Goal: Transaction & Acquisition: Purchase product/service

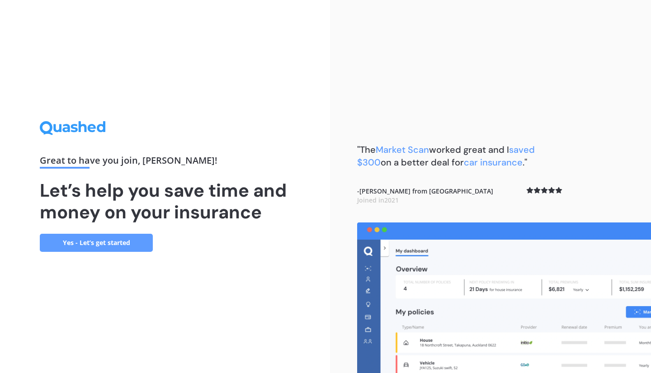
click at [89, 240] on link "Yes - Let’s get started" at bounding box center [96, 243] width 113 height 18
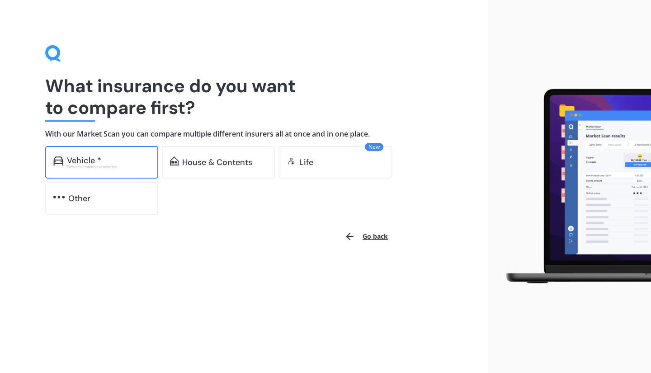
click at [98, 156] on div "Vehicle *" at bounding box center [84, 160] width 34 height 9
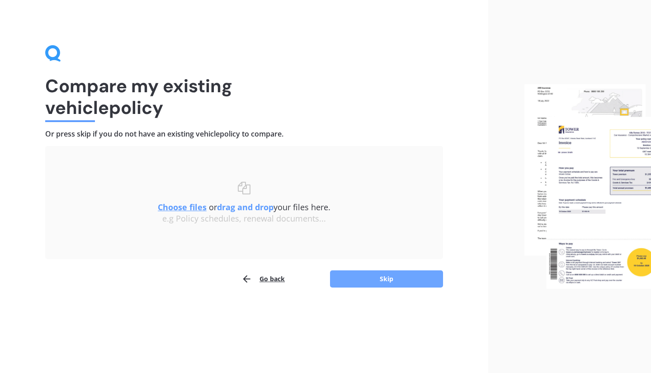
click at [389, 282] on button "Skip" at bounding box center [386, 278] width 113 height 17
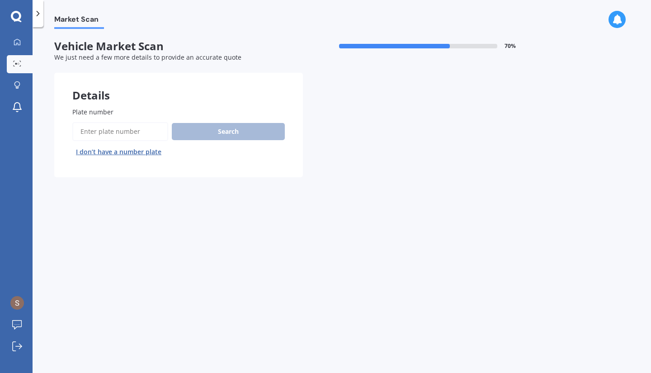
click at [126, 132] on input "Plate number" at bounding box center [120, 131] width 96 height 19
type input "hrb789"
click at [262, 123] on button "Search" at bounding box center [228, 131] width 113 height 17
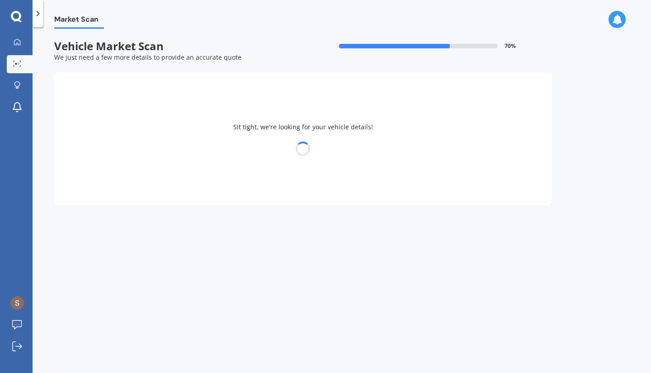
select select "TOYOTA"
select select "YARIS"
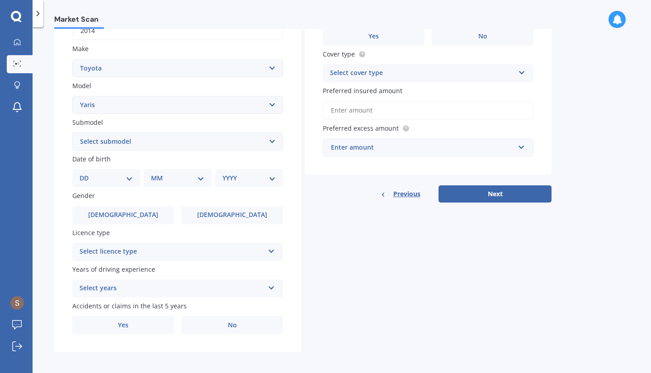
scroll to position [156, 0]
select select "GX AUTO"
select select "23"
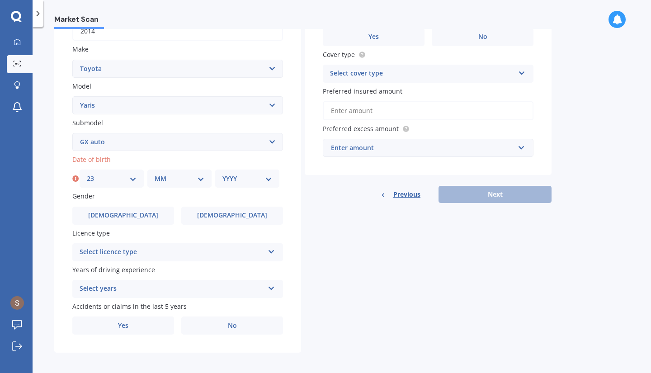
click at [175, 181] on div "MM 01 02 03 04 05 06 07 08 09 10 11 12" at bounding box center [179, 178] width 64 height 18
select select "09"
click at [249, 178] on select "YYYY 2025 2024 2023 2022 2021 2020 2019 2018 2017 2016 2015 2014 2013 2012 2011…" at bounding box center [247, 179] width 50 height 10
select select "2000"
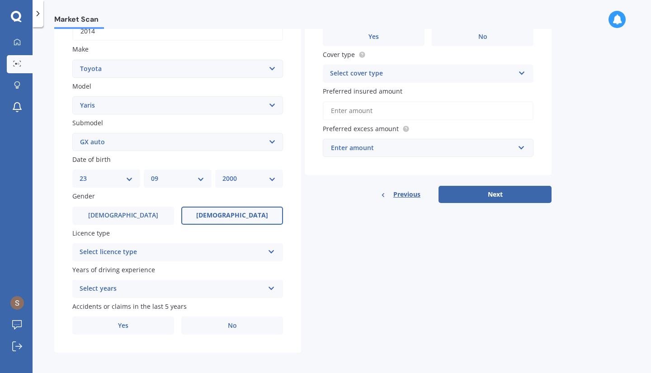
click at [241, 219] on label "[DEMOGRAPHIC_DATA]" at bounding box center [232, 216] width 102 height 18
click at [0, 0] on input "[DEMOGRAPHIC_DATA]" at bounding box center [0, 0] width 0 height 0
click at [263, 247] on div "Select licence type" at bounding box center [172, 252] width 184 height 11
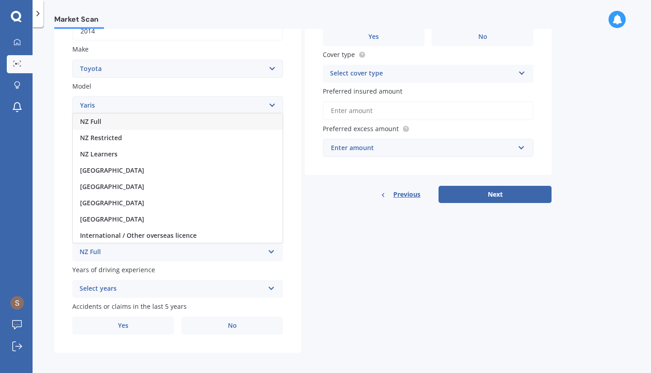
click at [235, 116] on div "NZ Full" at bounding box center [178, 121] width 210 height 16
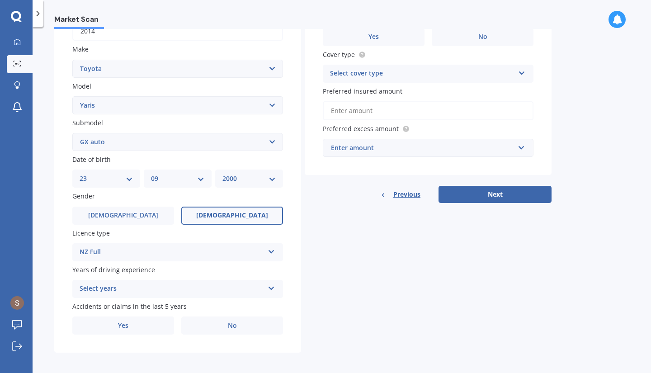
click at [207, 289] on div "Select years" at bounding box center [172, 288] width 184 height 11
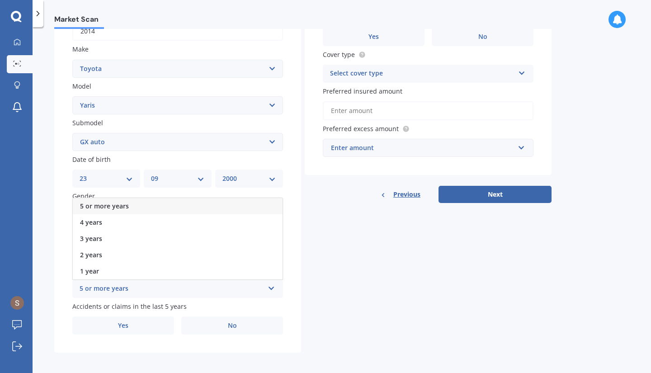
click at [212, 202] on div "5 or more years" at bounding box center [178, 206] width 210 height 16
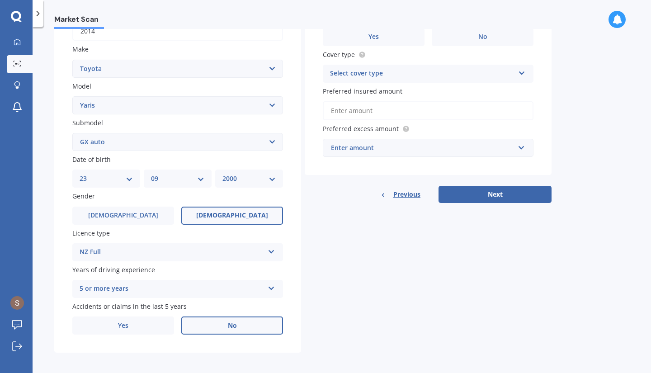
click at [225, 324] on label "No" at bounding box center [232, 325] width 102 height 18
click at [0, 0] on input "No" at bounding box center [0, 0] width 0 height 0
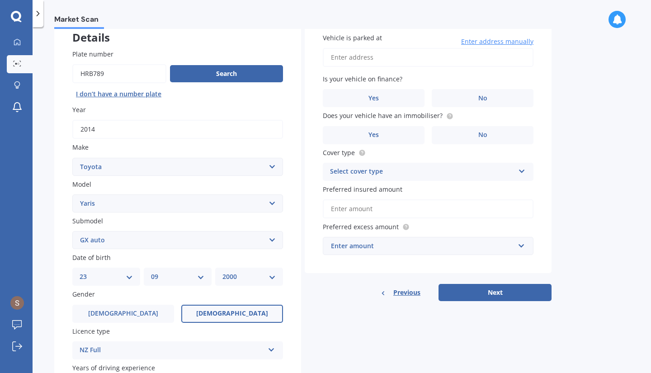
scroll to position [0, 0]
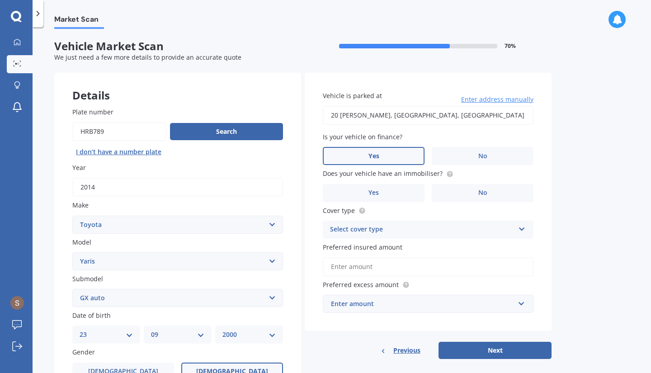
type input "[STREET_ADDRESS][PERSON_NAME]"
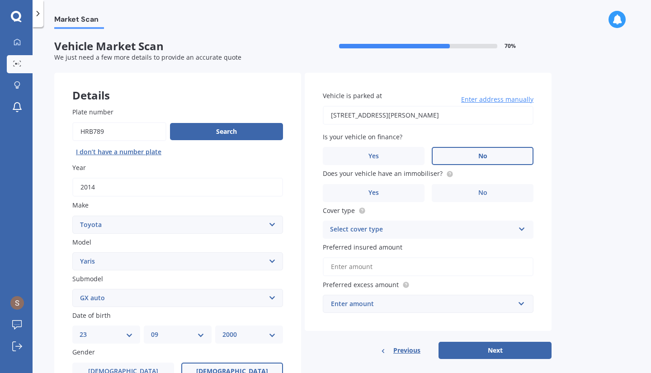
click at [461, 156] on label "No" at bounding box center [483, 156] width 102 height 18
click at [0, 0] on input "No" at bounding box center [0, 0] width 0 height 0
click at [419, 186] on label "Yes" at bounding box center [374, 193] width 102 height 18
click at [0, 0] on input "Yes" at bounding box center [0, 0] width 0 height 0
click at [445, 228] on div "Select cover type" at bounding box center [422, 229] width 184 height 11
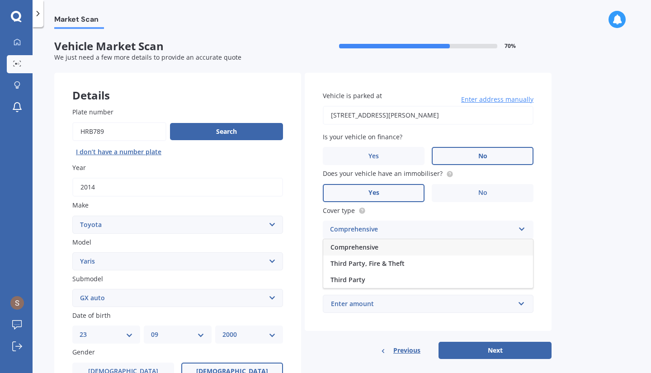
click at [397, 246] on div "Comprehensive" at bounding box center [428, 247] width 210 height 16
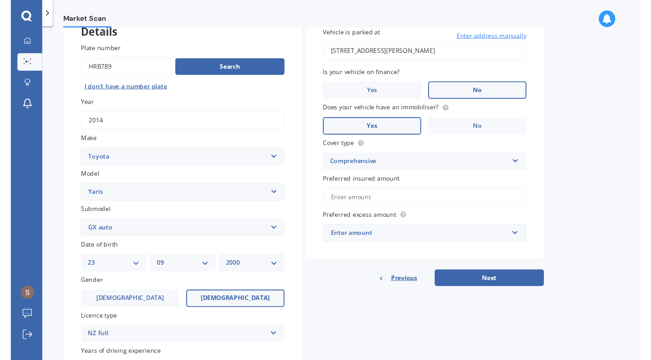
scroll to position [104, 0]
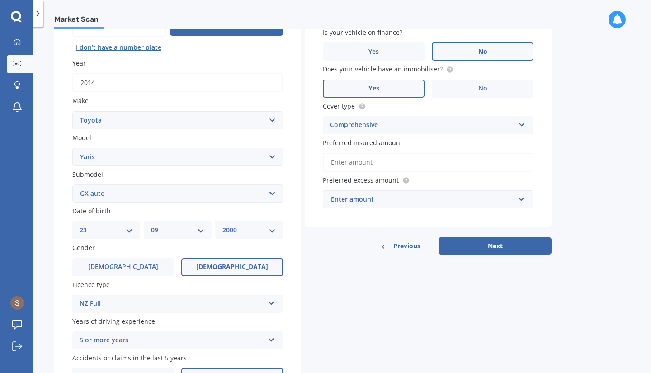
click at [396, 162] on input "Preferred insured amount" at bounding box center [428, 162] width 211 height 19
click at [398, 197] on div "Enter amount" at bounding box center [422, 199] width 183 height 10
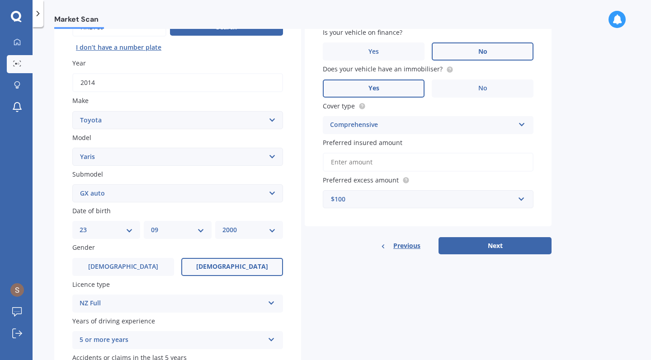
click at [400, 164] on input "Preferred insured amount" at bounding box center [428, 162] width 211 height 19
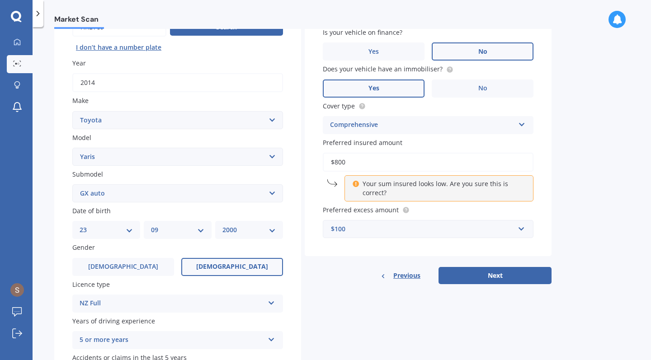
type input "$8,000"
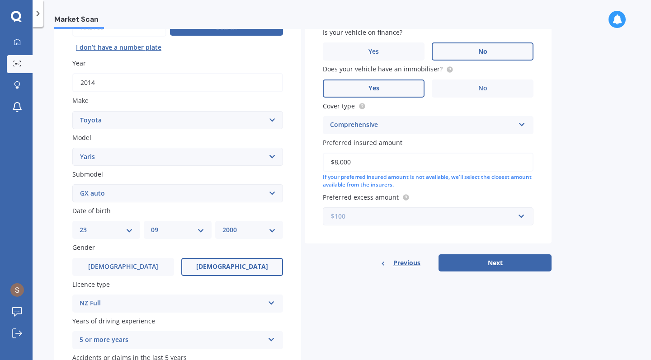
click at [395, 221] on input "text" at bounding box center [425, 216] width 202 height 17
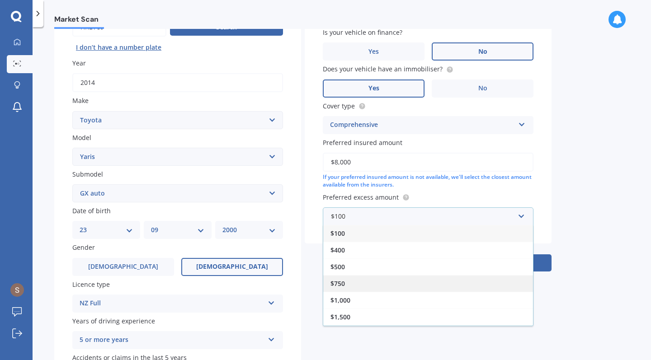
click at [365, 278] on div "$750" at bounding box center [428, 283] width 210 height 17
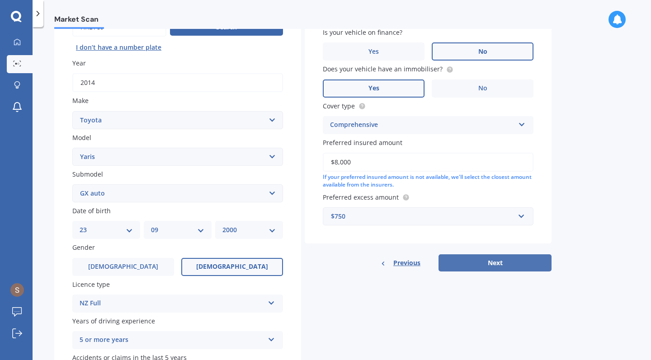
click at [485, 264] on button "Next" at bounding box center [494, 262] width 113 height 17
select select "23"
select select "09"
select select "2000"
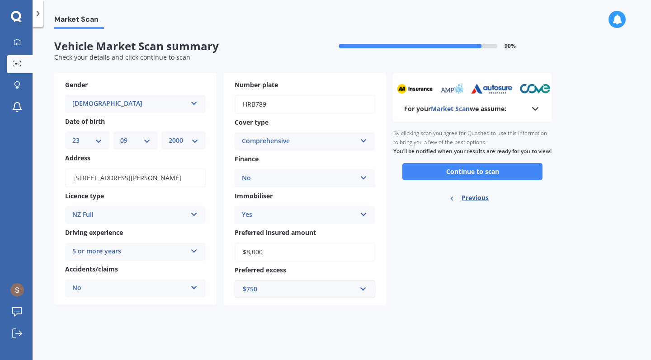
scroll to position [0, 0]
click at [478, 176] on button "Continue to scan" at bounding box center [472, 171] width 140 height 17
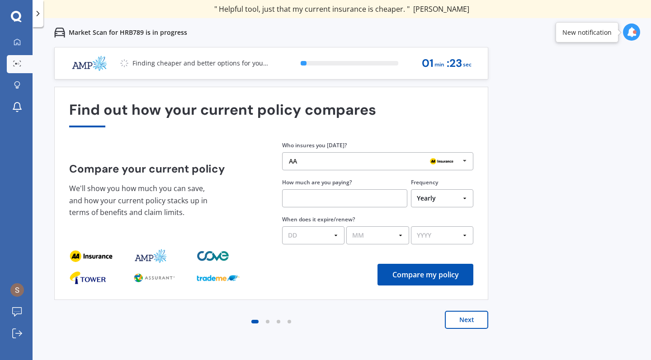
click at [465, 163] on icon at bounding box center [465, 161] width 14 height 17
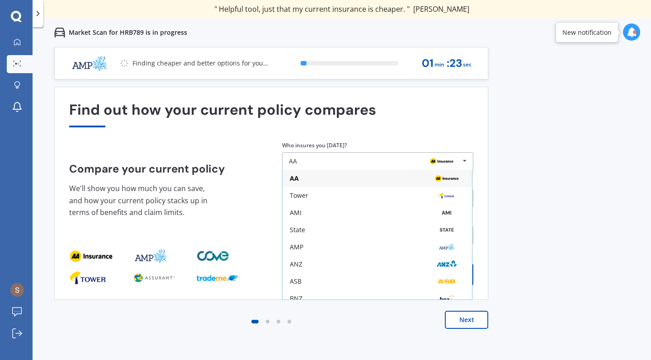
drag, startPoint x: 313, startPoint y: 164, endPoint x: 393, endPoint y: 238, distance: 109.7
click at [312, 164] on div "AA" at bounding box center [374, 161] width 171 height 7
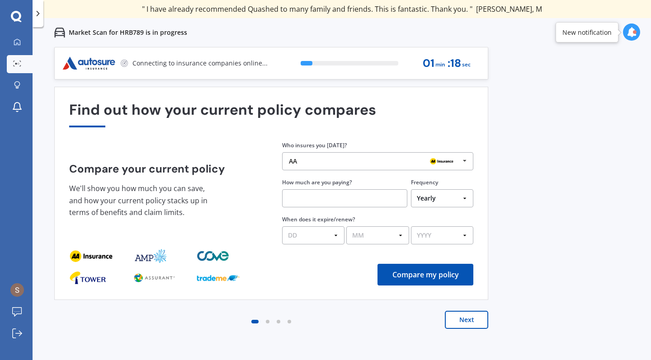
click at [451, 164] on img at bounding box center [441, 161] width 29 height 11
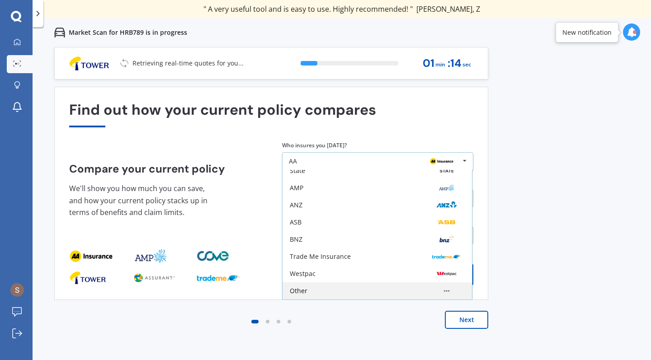
click at [326, 294] on div "Other" at bounding box center [377, 290] width 175 height 7
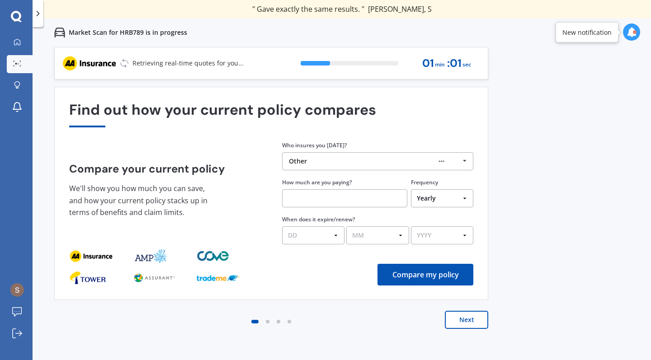
click at [473, 320] on button "Next" at bounding box center [466, 320] width 43 height 18
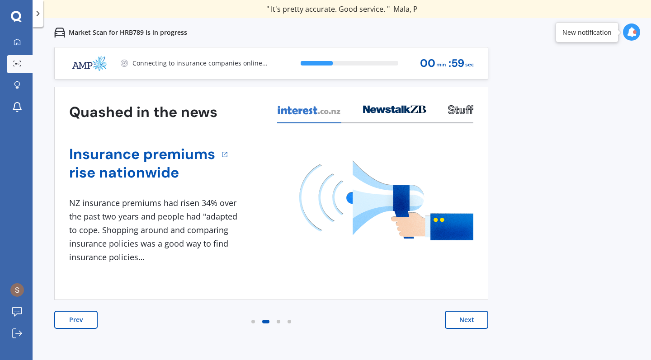
click at [473, 320] on button "Next" at bounding box center [466, 320] width 43 height 18
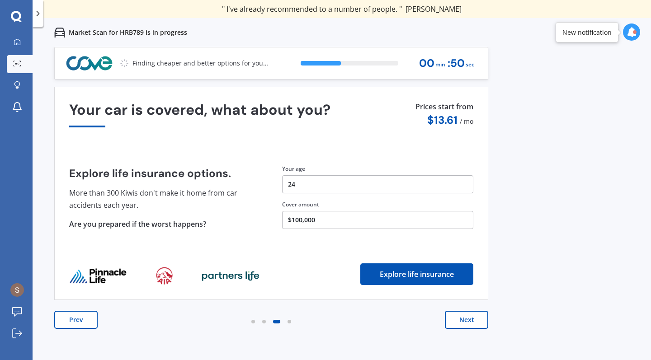
click at [473, 320] on button "Next" at bounding box center [466, 320] width 43 height 18
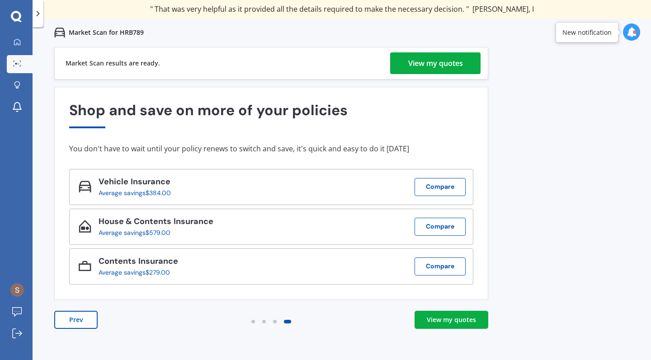
click at [454, 57] on div "View my quotes" at bounding box center [435, 63] width 55 height 22
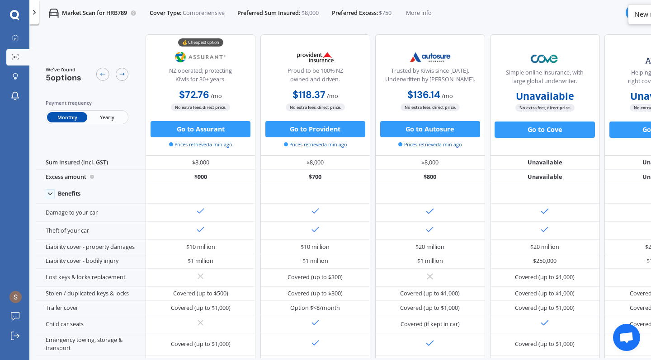
click at [112, 114] on span "Yearly" at bounding box center [107, 117] width 40 height 10
